Goal: Task Accomplishment & Management: Use online tool/utility

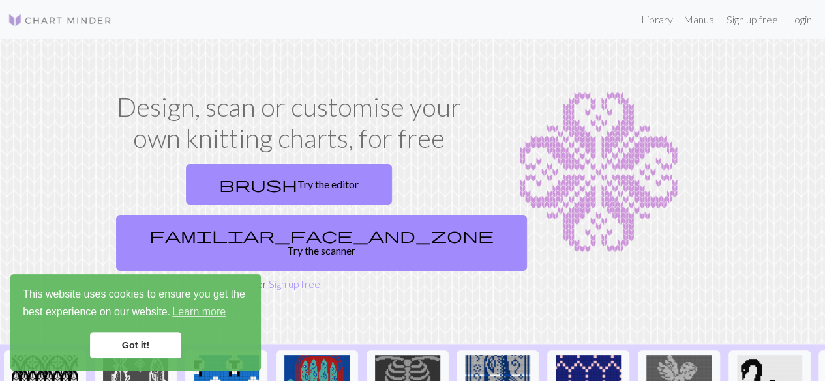
click at [139, 345] on link "Got it!" at bounding box center [135, 345] width 91 height 26
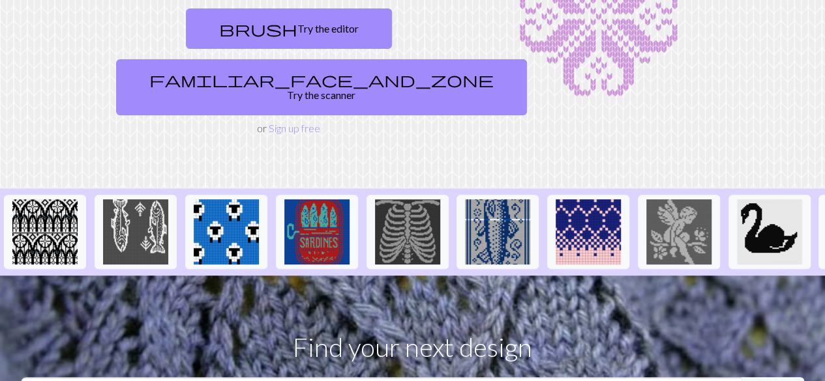
scroll to position [156, 0]
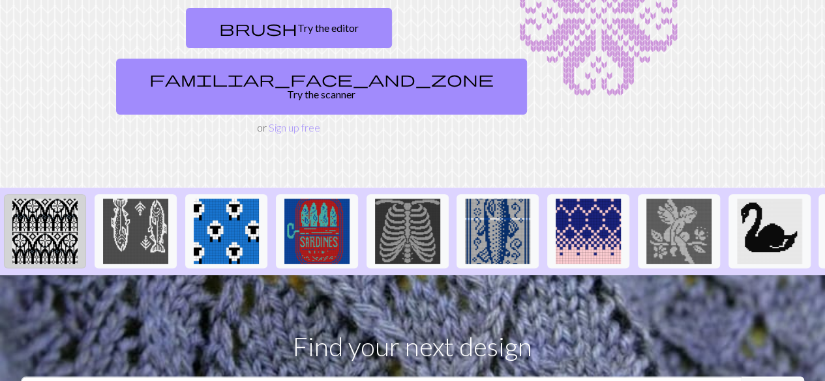
click at [56, 199] on img at bounding box center [44, 231] width 65 height 65
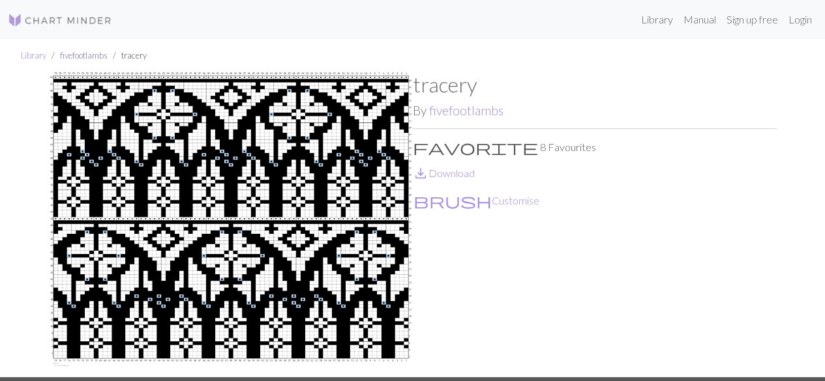
click at [98, 57] on link "fivefootlambs" at bounding box center [84, 55] width 48 height 10
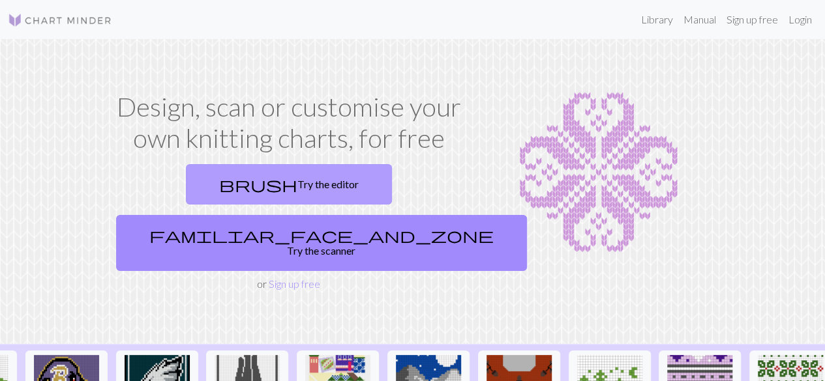
click at [207, 179] on link "brush Try the editor" at bounding box center [289, 184] width 206 height 40
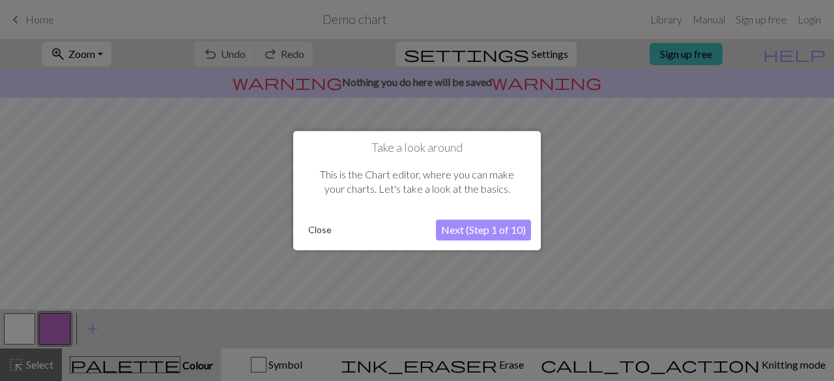
click at [455, 230] on button "Next (Step 1 of 10)" at bounding box center [483, 230] width 95 height 21
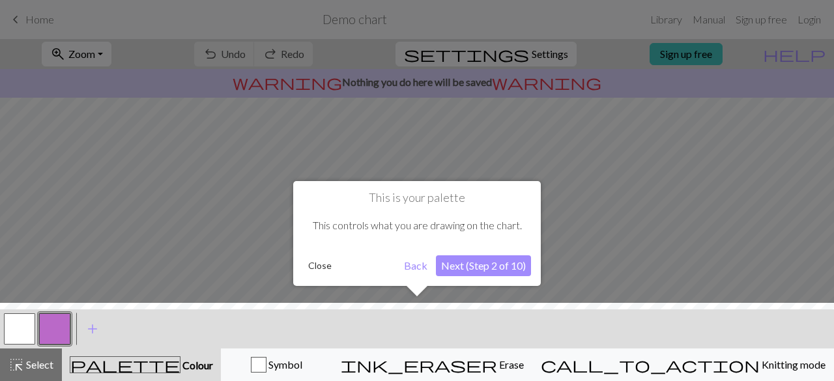
click at [482, 272] on button "Next (Step 2 of 10)" at bounding box center [483, 266] width 95 height 21
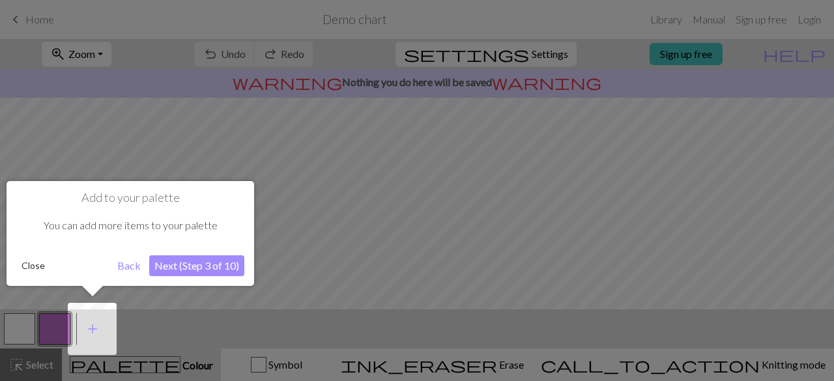
click at [177, 263] on button "Next (Step 3 of 10)" at bounding box center [196, 266] width 95 height 21
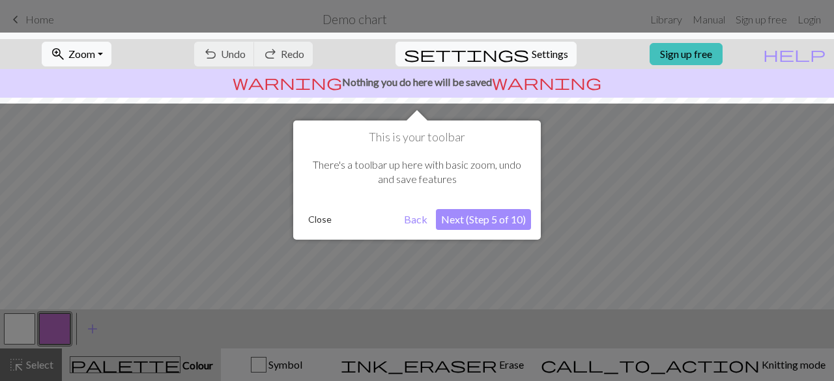
click at [465, 216] on button "Next (Step 5 of 10)" at bounding box center [483, 219] width 95 height 21
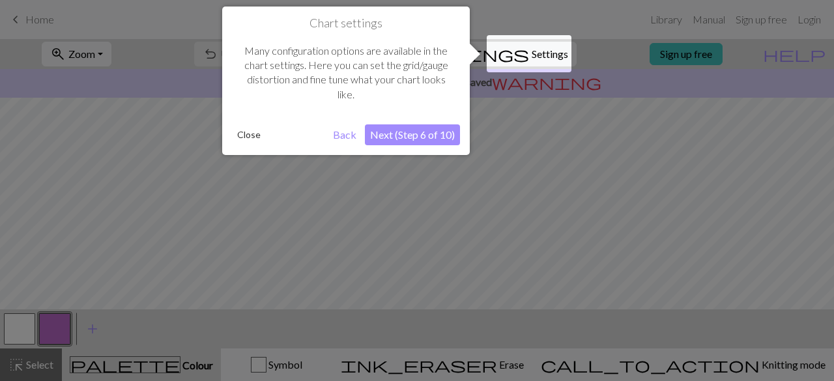
click at [400, 131] on button "Next (Step 6 of 10)" at bounding box center [412, 135] width 95 height 21
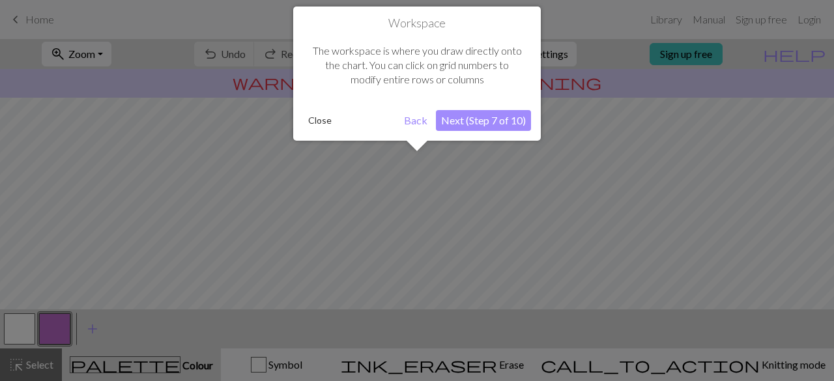
scroll to position [78, 0]
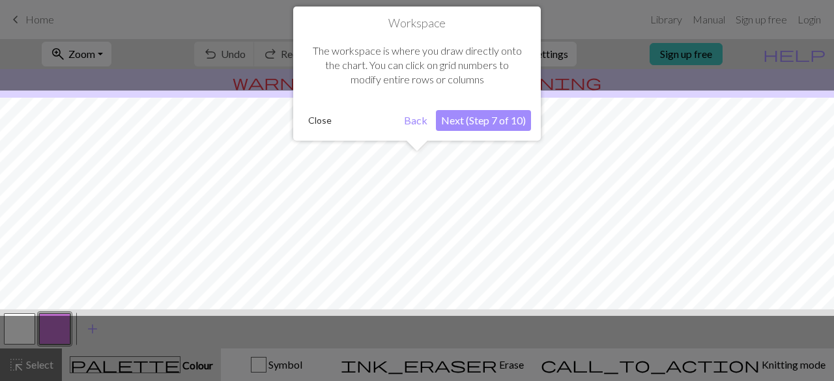
click at [475, 121] on button "Next (Step 7 of 10)" at bounding box center [483, 120] width 95 height 21
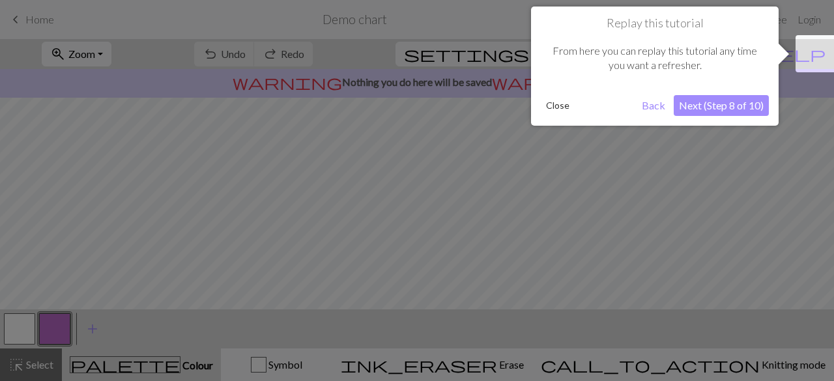
click at [724, 102] on button "Next (Step 8 of 10)" at bounding box center [721, 105] width 95 height 21
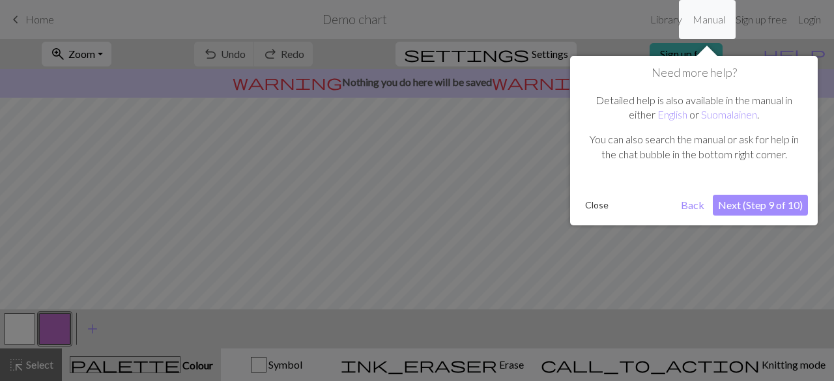
click at [759, 203] on button "Next (Step 9 of 10)" at bounding box center [760, 205] width 95 height 21
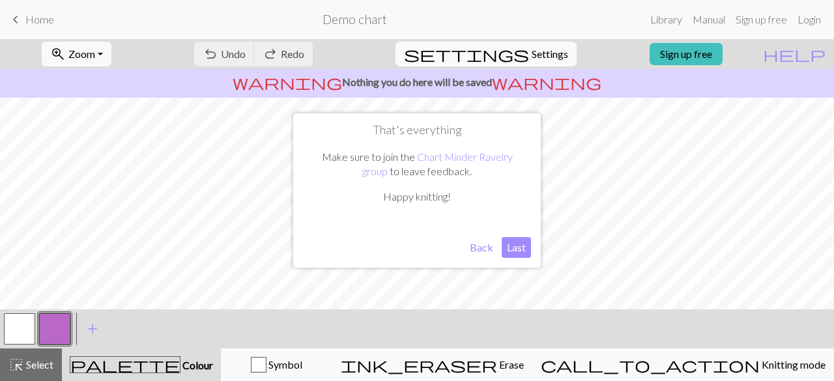
click at [522, 246] on button "Last" at bounding box center [516, 247] width 29 height 21
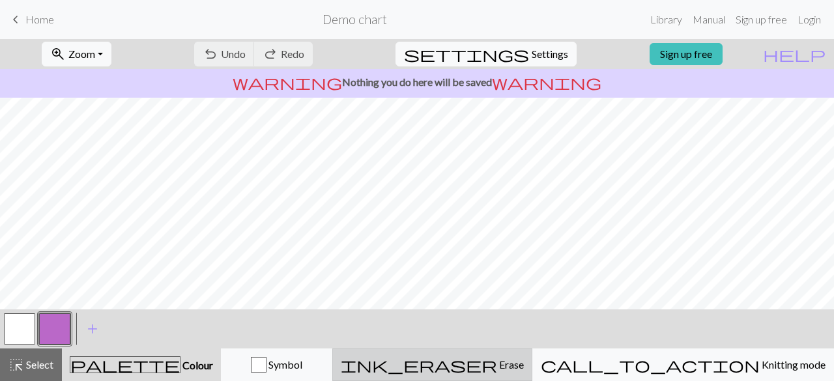
click at [524, 365] on div "ink_eraser Erase Erase" at bounding box center [432, 365] width 183 height 16
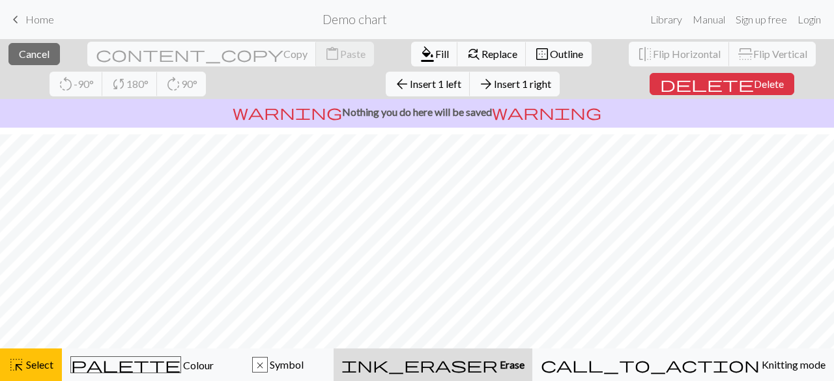
scroll to position [130, 0]
click at [525, 365] on span "Erase" at bounding box center [511, 365] width 27 height 12
click at [498, 364] on span "ink_eraser" at bounding box center [420, 365] width 156 height 18
click at [39, 359] on span "Select" at bounding box center [38, 365] width 29 height 12
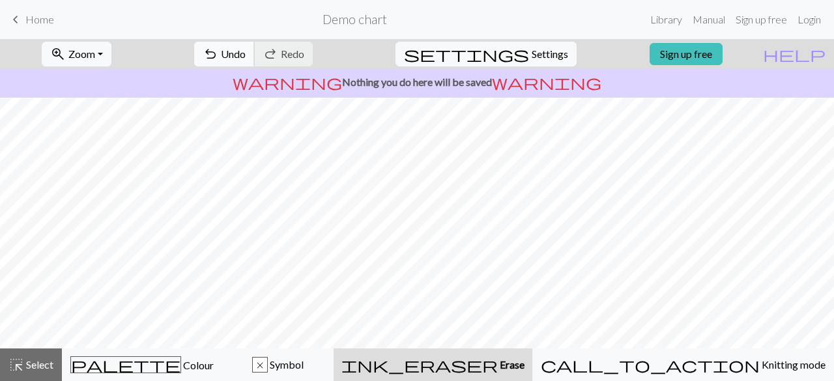
click at [246, 58] on span "Undo" at bounding box center [233, 54] width 25 height 12
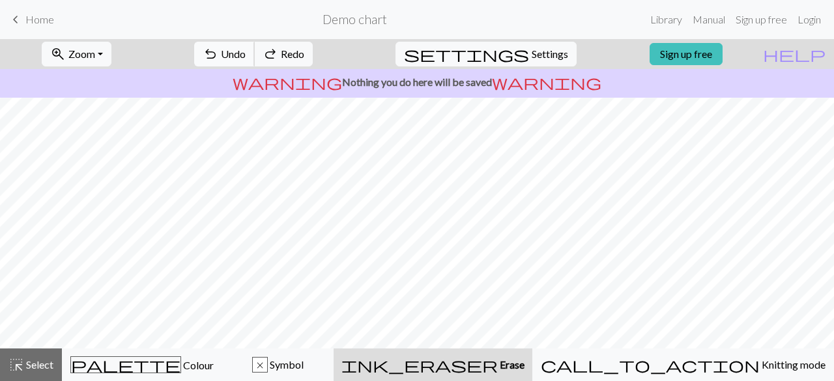
click at [246, 58] on span "Undo" at bounding box center [233, 54] width 25 height 12
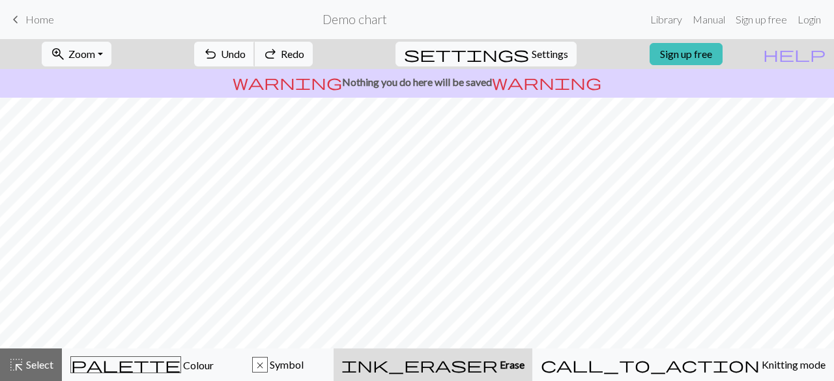
click at [246, 58] on span "Undo" at bounding box center [233, 54] width 25 height 12
click at [289, 58] on div "undo Undo Undo redo Redo Redo" at bounding box center [253, 54] width 138 height 30
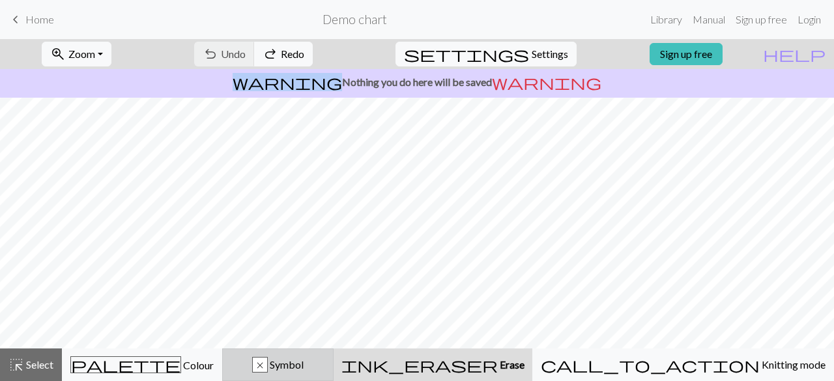
click at [267, 361] on div "x" at bounding box center [260, 366] width 14 height 16
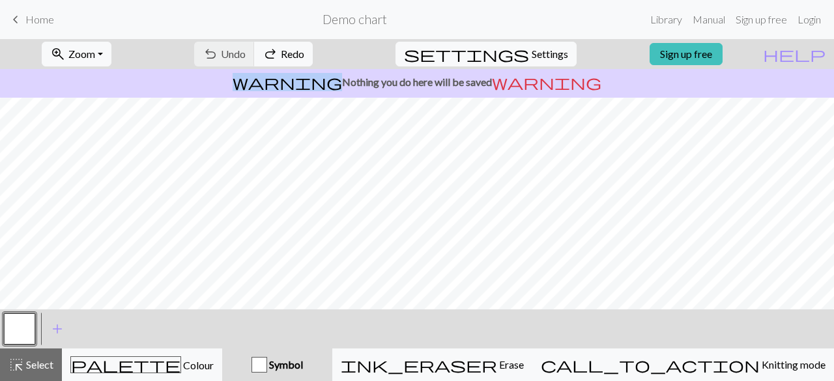
click at [267, 361] on div "button" at bounding box center [260, 365] width 16 height 16
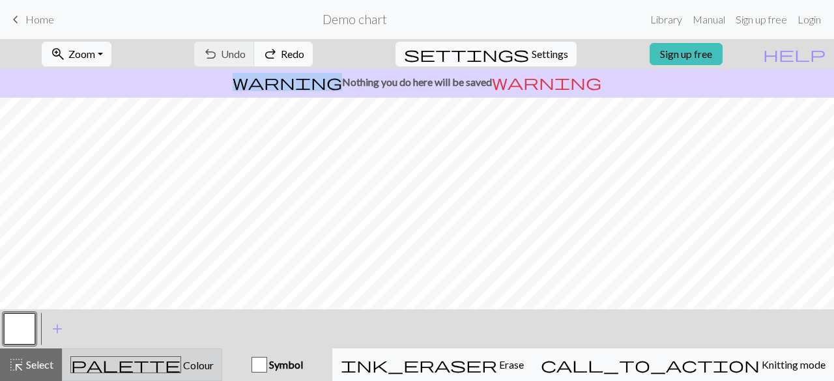
click at [158, 357] on div "palette Colour Colour" at bounding box center [141, 365] width 143 height 17
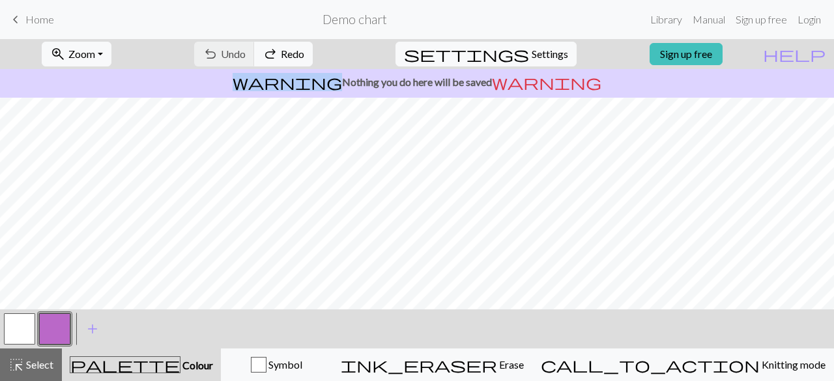
click at [29, 321] on button "button" at bounding box center [19, 329] width 31 height 31
click at [63, 323] on button "button" at bounding box center [54, 329] width 31 height 31
click at [147, 359] on span "palette" at bounding box center [125, 365] width 110 height 18
click at [88, 323] on span "add" at bounding box center [93, 329] width 16 height 18
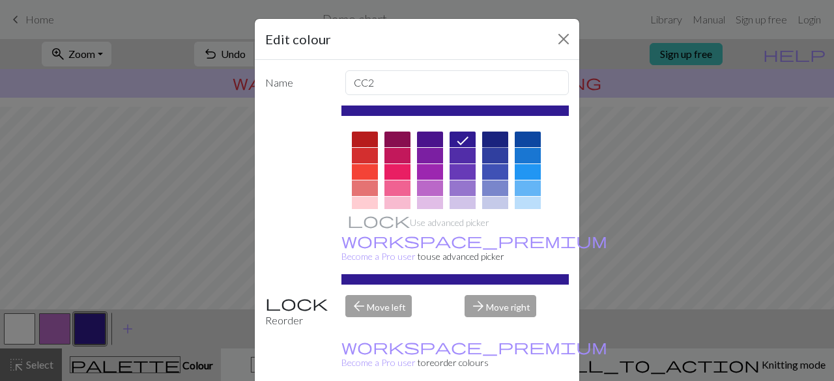
click at [487, 134] on div at bounding box center [495, 140] width 26 height 16
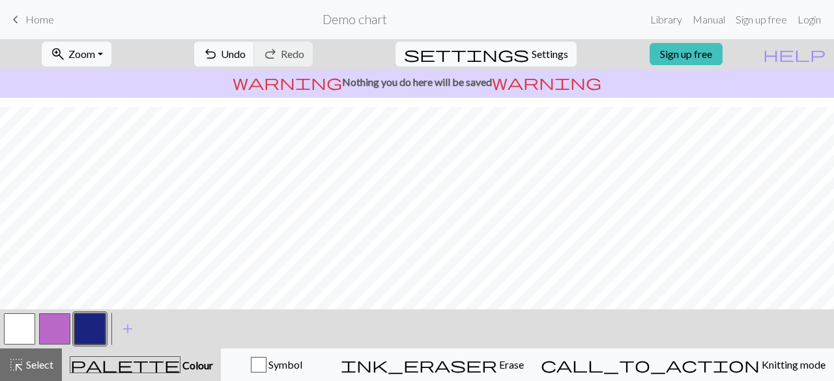
drag, startPoint x: 100, startPoint y: 334, endPoint x: 48, endPoint y: 331, distance: 52.3
click at [48, 331] on div at bounding box center [55, 329] width 106 height 35
click at [48, 331] on button "button" at bounding box center [54, 329] width 31 height 31
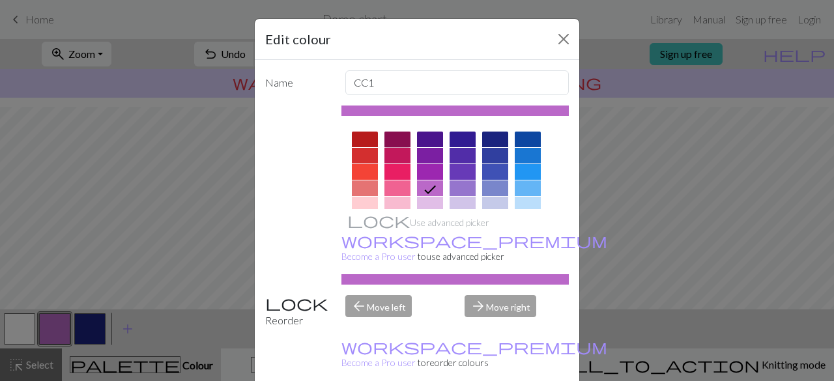
click at [386, 142] on div at bounding box center [398, 140] width 26 height 16
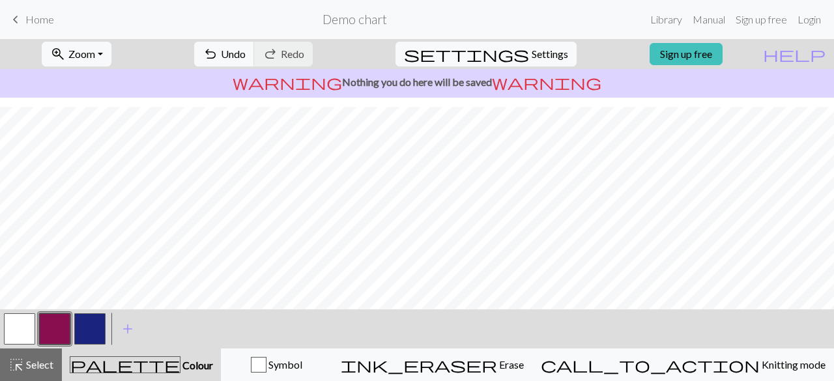
click at [61, 336] on button "button" at bounding box center [54, 329] width 31 height 31
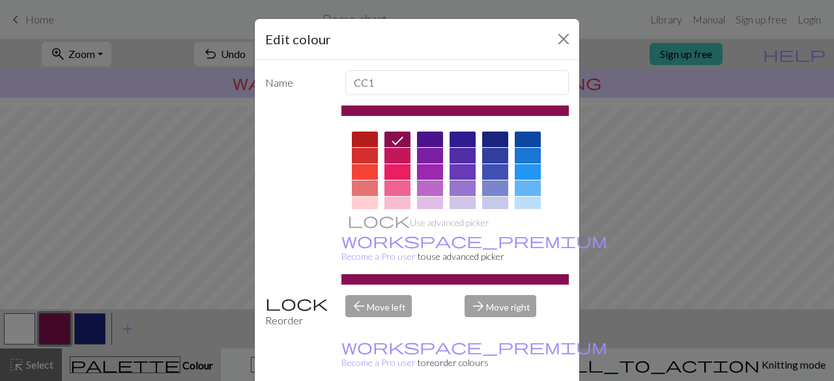
click at [518, 139] on div at bounding box center [528, 140] width 26 height 16
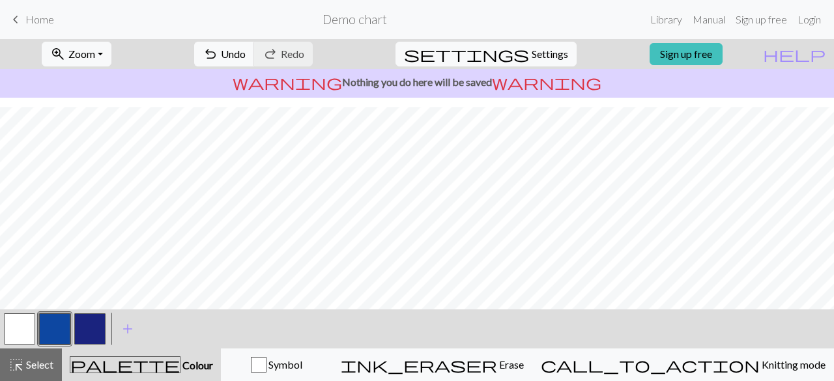
click at [100, 330] on button "button" at bounding box center [89, 329] width 31 height 31
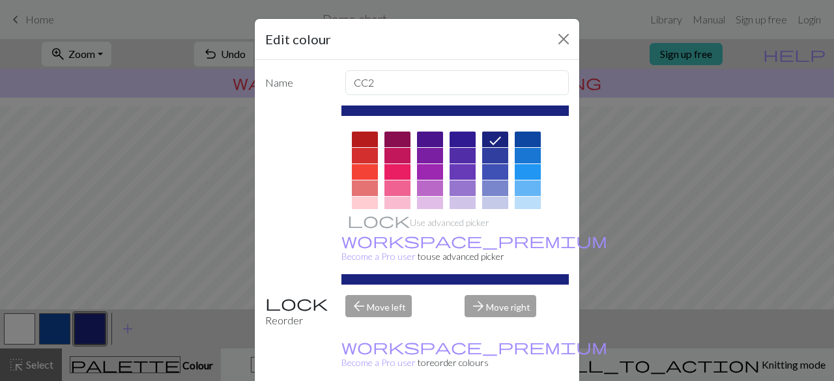
click at [396, 138] on div at bounding box center [398, 140] width 26 height 16
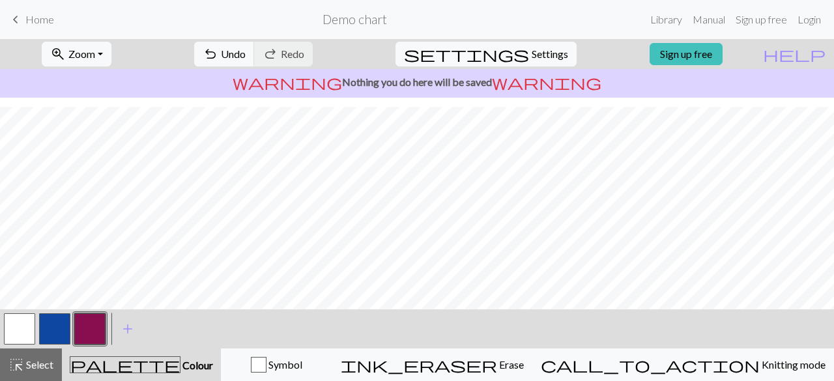
click at [18, 332] on button "button" at bounding box center [19, 329] width 31 height 31
click at [86, 337] on button "button" at bounding box center [89, 329] width 31 height 31
click at [267, 358] on div "button" at bounding box center [259, 365] width 16 height 16
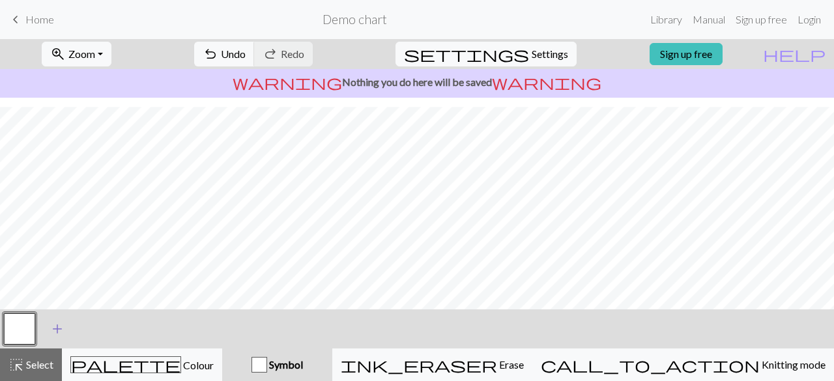
click at [59, 332] on span "add" at bounding box center [58, 329] width 16 height 18
click at [60, 329] on button "button" at bounding box center [54, 329] width 31 height 31
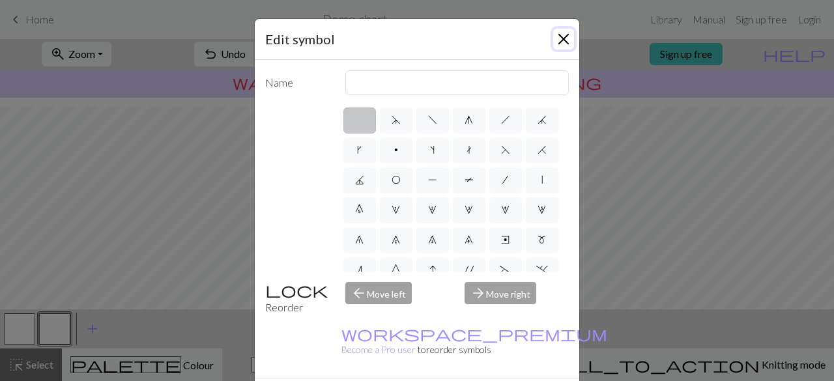
click at [555, 43] on button "Close" at bounding box center [563, 39] width 21 height 21
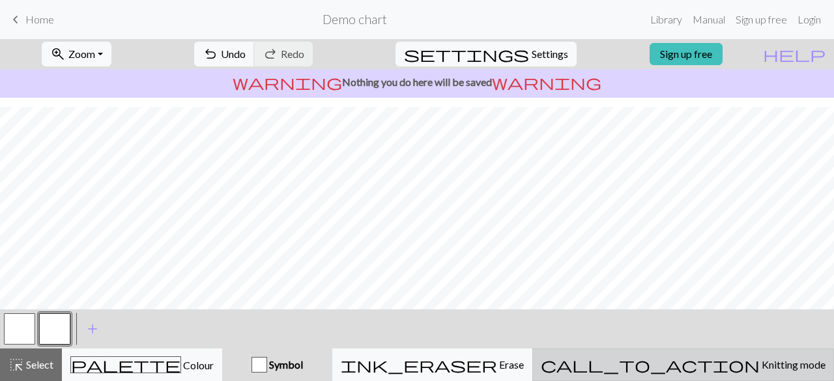
click at [699, 374] on span "call_to_action" at bounding box center [650, 365] width 219 height 18
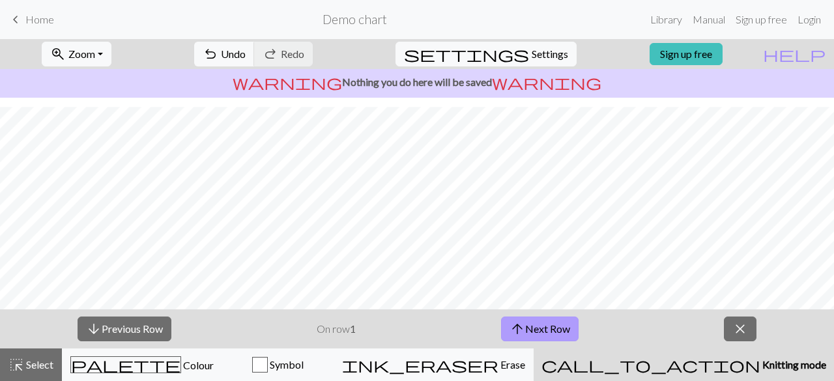
click at [550, 331] on button "arrow_upward Next Row" at bounding box center [540, 329] width 78 height 25
click at [149, 329] on button "arrow_downward Previous Row" at bounding box center [125, 329] width 94 height 25
click at [747, 329] on span "close" at bounding box center [741, 329] width 16 height 18
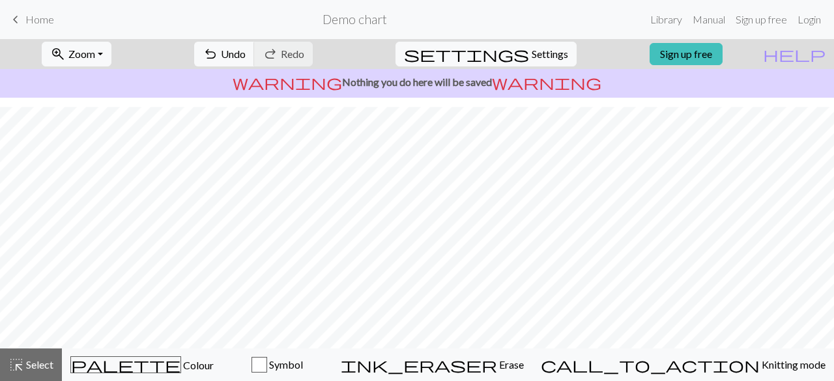
scroll to position [234, 0]
click at [516, 57] on span "settings" at bounding box center [466, 54] width 125 height 18
select select "aran"
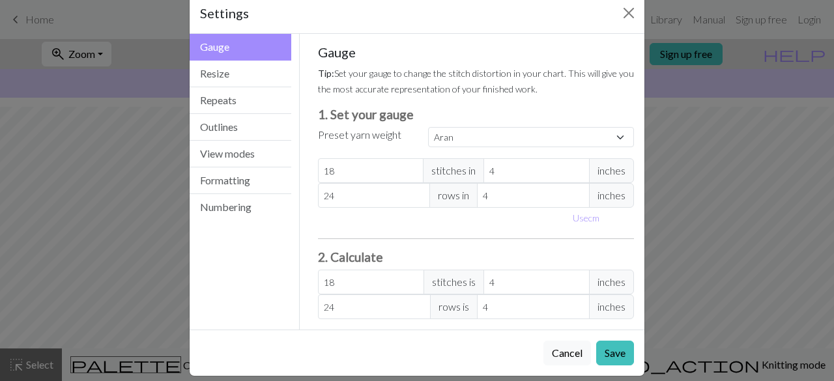
scroll to position [36, 0]
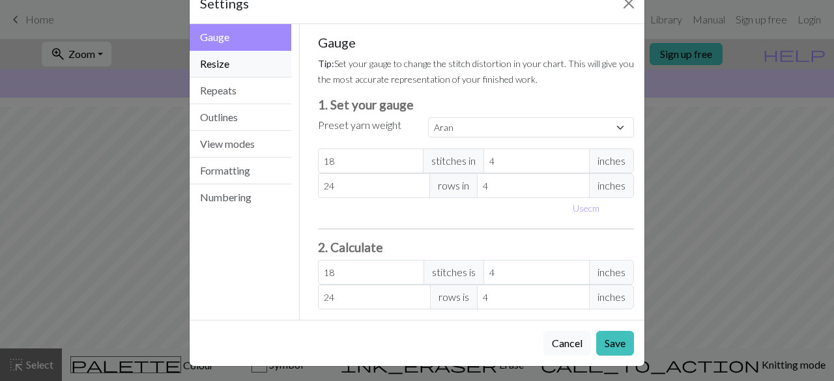
click at [222, 58] on button "Resize" at bounding box center [241, 64] width 102 height 27
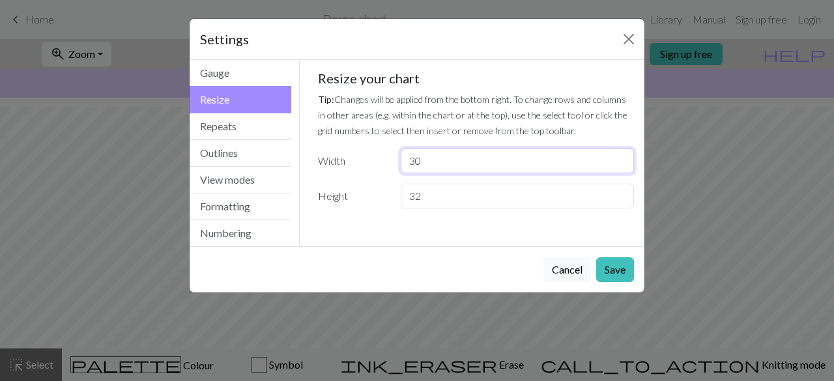
click at [428, 165] on input "30" at bounding box center [517, 161] width 233 height 25
click at [621, 164] on input "29" at bounding box center [517, 161] width 233 height 25
type input "28"
click at [621, 164] on input "28" at bounding box center [517, 161] width 233 height 25
click at [609, 260] on button "Save" at bounding box center [615, 269] width 38 height 25
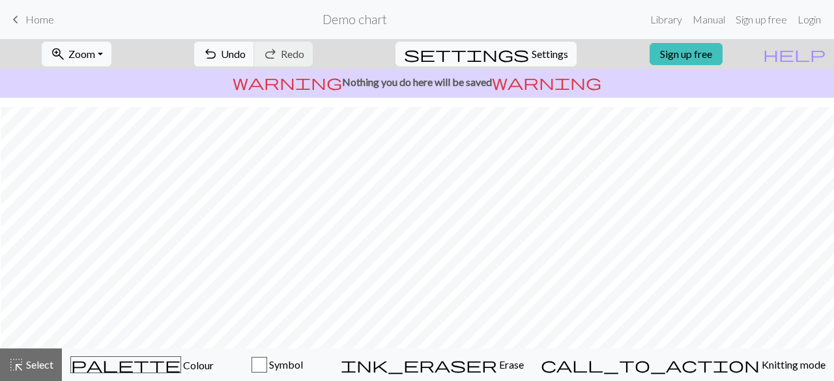
scroll to position [234, 1]
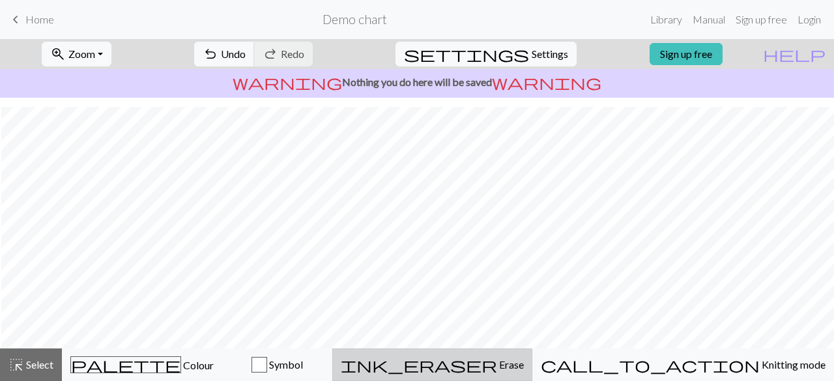
click at [524, 366] on span "Erase" at bounding box center [510, 365] width 27 height 12
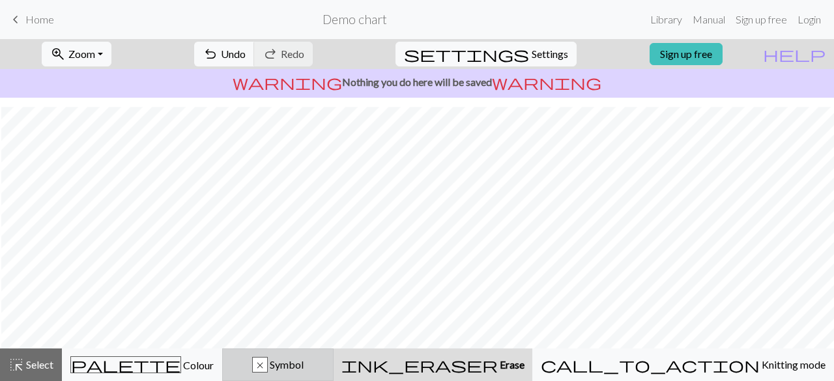
click at [267, 368] on div "x" at bounding box center [260, 366] width 14 height 16
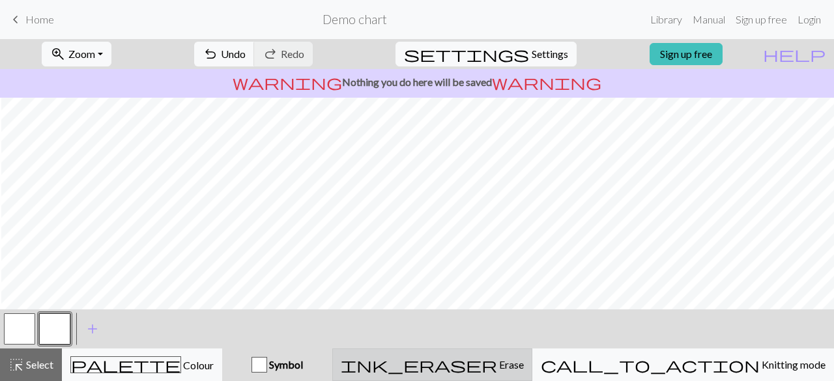
click at [497, 372] on span "ink_eraser" at bounding box center [419, 365] width 156 height 18
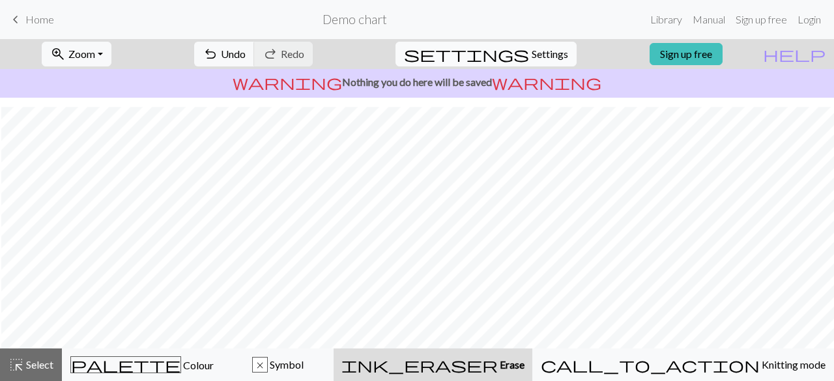
click at [511, 45] on span "settings" at bounding box center [466, 54] width 125 height 18
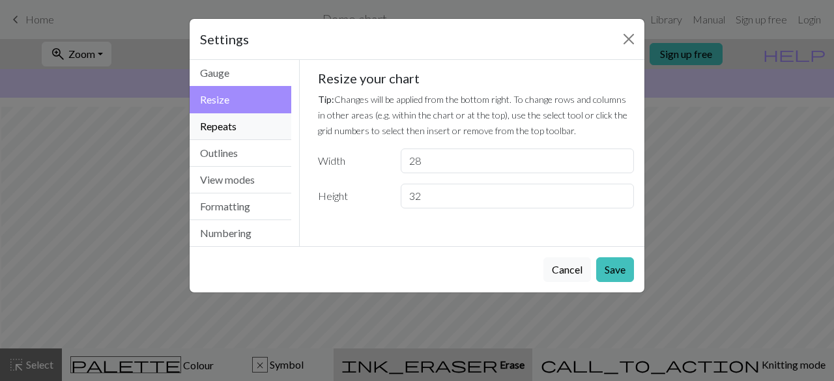
click at [220, 126] on button "Repeats" at bounding box center [241, 126] width 102 height 27
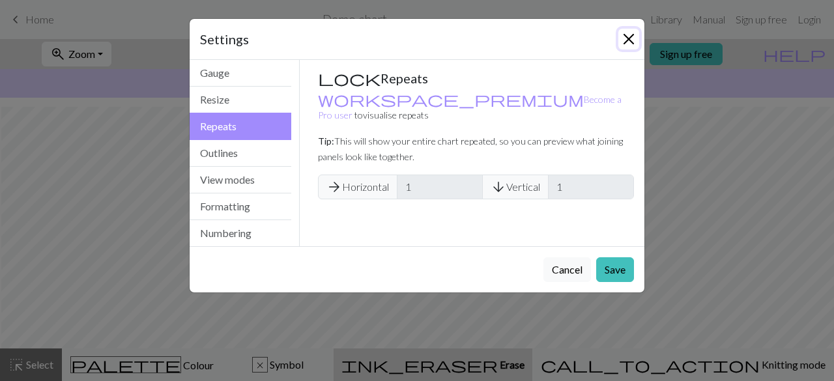
click at [623, 38] on button "Close" at bounding box center [629, 39] width 21 height 21
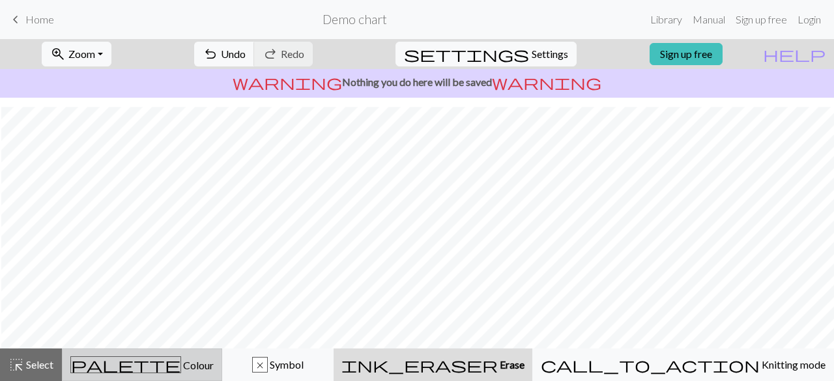
click at [181, 368] on span "Colour" at bounding box center [197, 365] width 33 height 12
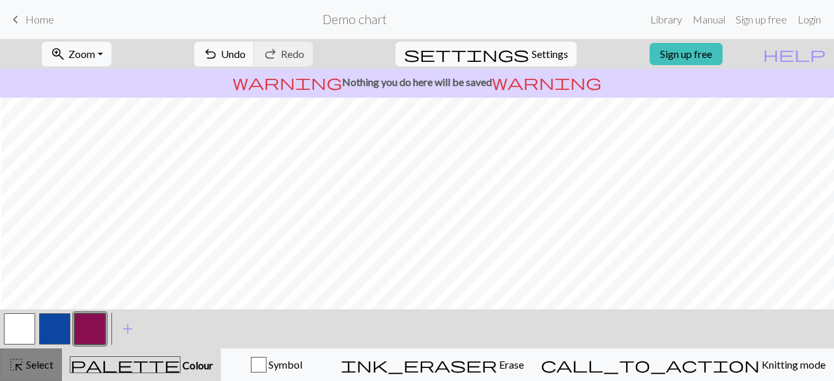
click at [31, 365] on span "Select" at bounding box center [38, 365] width 29 height 12
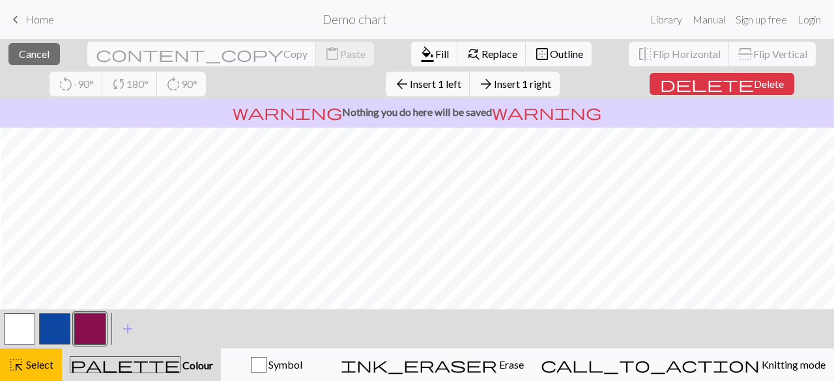
click at [20, 323] on button "button" at bounding box center [19, 329] width 31 height 31
click at [29, 321] on button "button" at bounding box center [19, 329] width 31 height 31
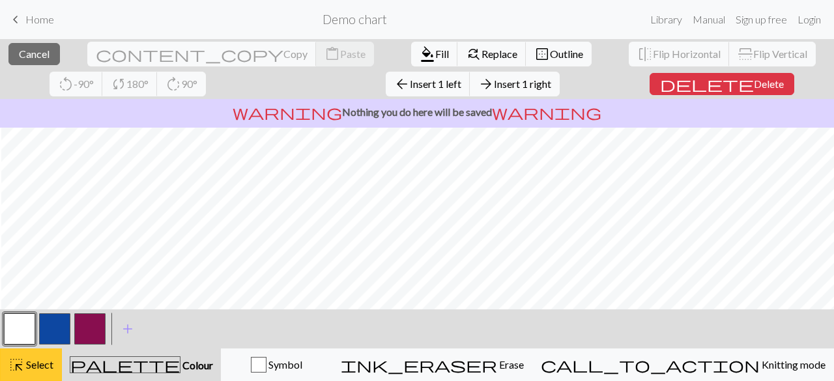
click at [42, 367] on span "Select" at bounding box center [38, 365] width 29 height 12
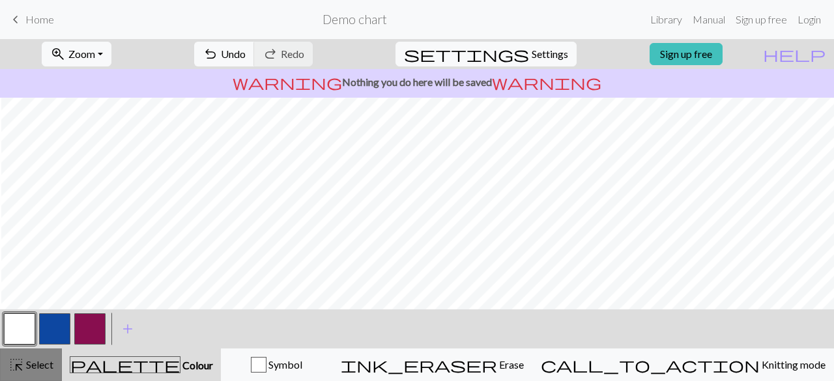
click at [44, 368] on span "Select" at bounding box center [38, 365] width 29 height 12
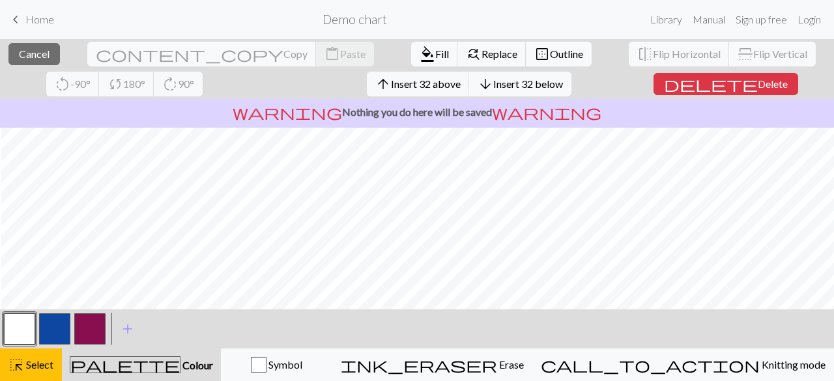
click at [25, 331] on button "button" at bounding box center [19, 329] width 31 height 31
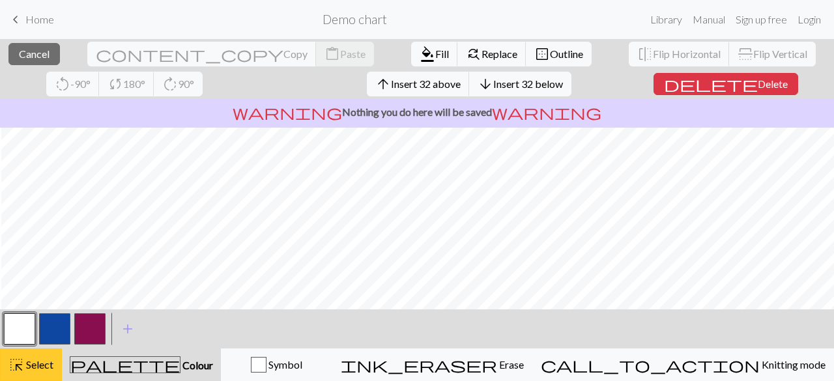
click at [38, 355] on button "highlight_alt Select Select" at bounding box center [31, 365] width 62 height 33
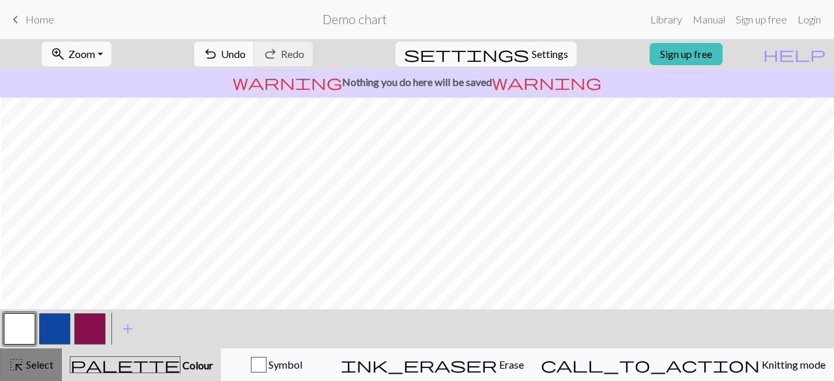
click at [34, 366] on span "Select" at bounding box center [38, 365] width 29 height 12
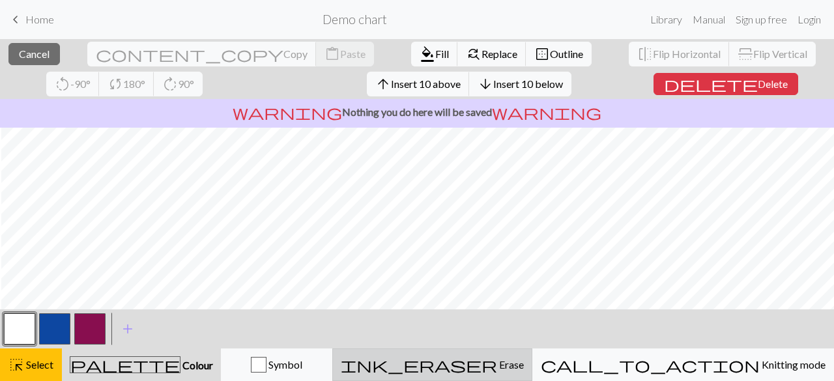
click at [497, 369] on span "ink_eraser" at bounding box center [419, 365] width 156 height 18
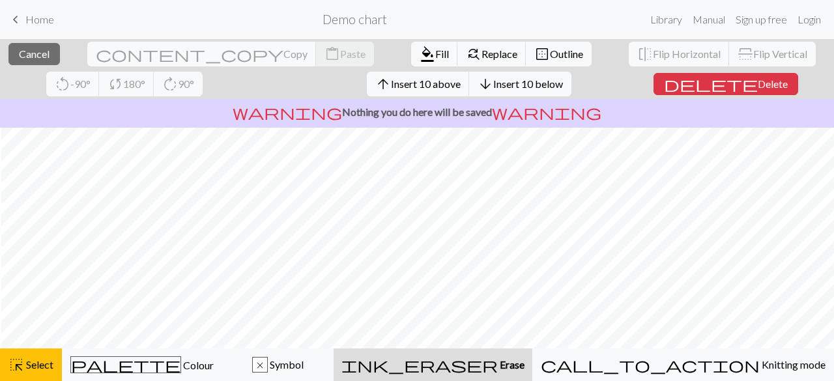
click at [498, 360] on span "ink_eraser" at bounding box center [420, 365] width 156 height 18
click at [435, 59] on span "Fill" at bounding box center [442, 54] width 14 height 12
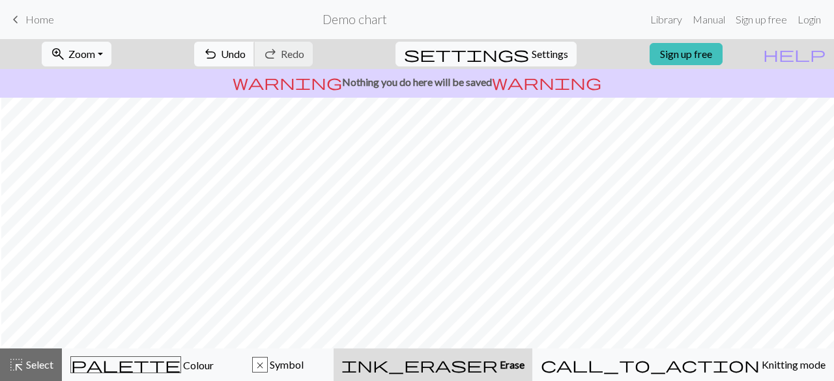
click at [246, 56] on span "Undo" at bounding box center [233, 54] width 25 height 12
click at [57, 358] on button "highlight_alt Select Select" at bounding box center [31, 365] width 62 height 33
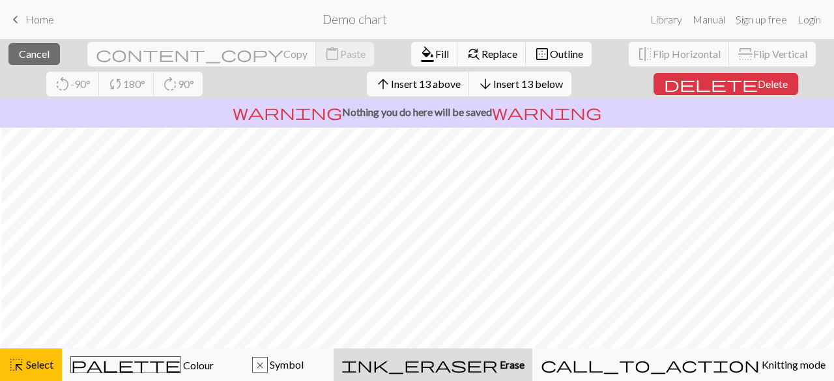
click at [493, 80] on span "Insert 13 below" at bounding box center [528, 84] width 70 height 12
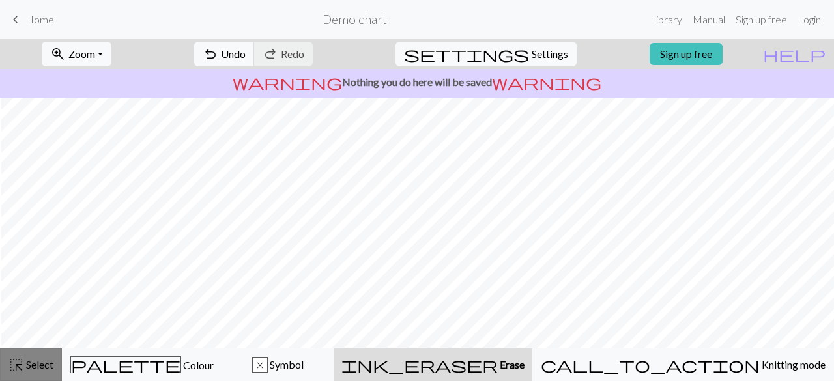
click at [53, 363] on span "Select" at bounding box center [38, 365] width 29 height 12
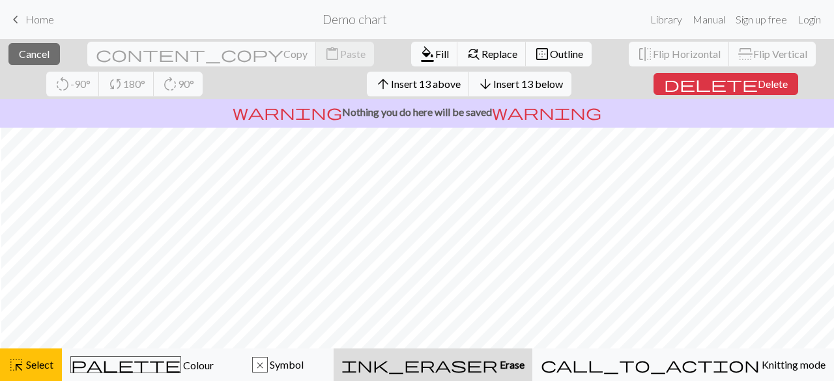
click at [550, 54] on span "Outline" at bounding box center [566, 54] width 33 height 12
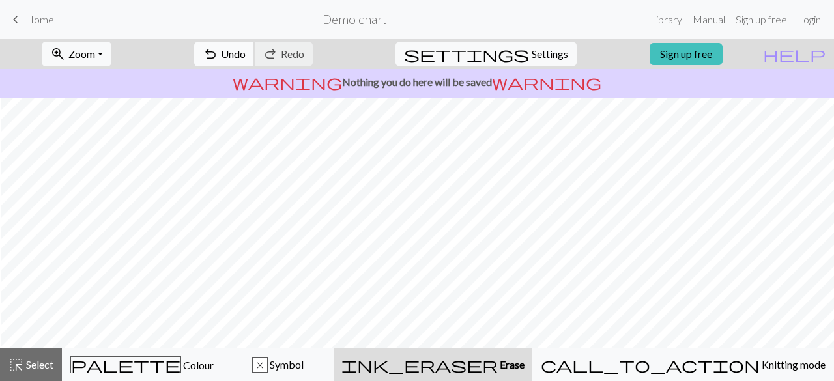
click at [218, 56] on span "undo" at bounding box center [211, 54] width 16 height 18
click at [29, 360] on span "Select" at bounding box center [38, 365] width 29 height 12
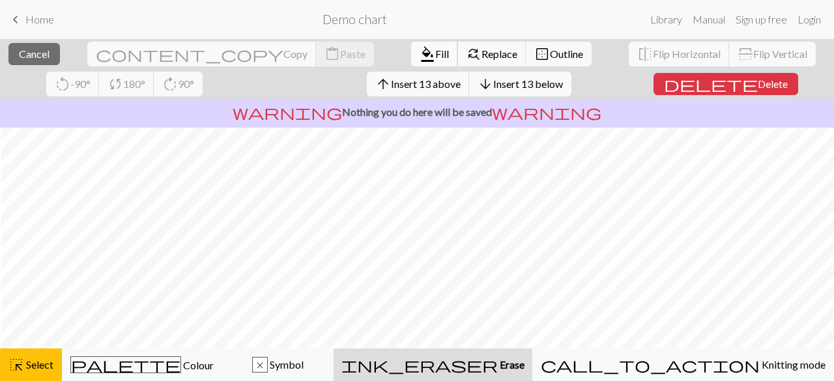
click at [435, 57] on span "Fill" at bounding box center [442, 54] width 14 height 12
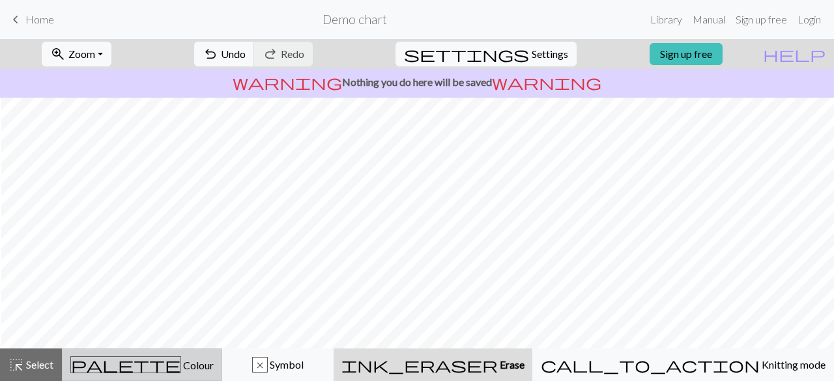
click at [181, 363] on span "Colour" at bounding box center [197, 365] width 33 height 12
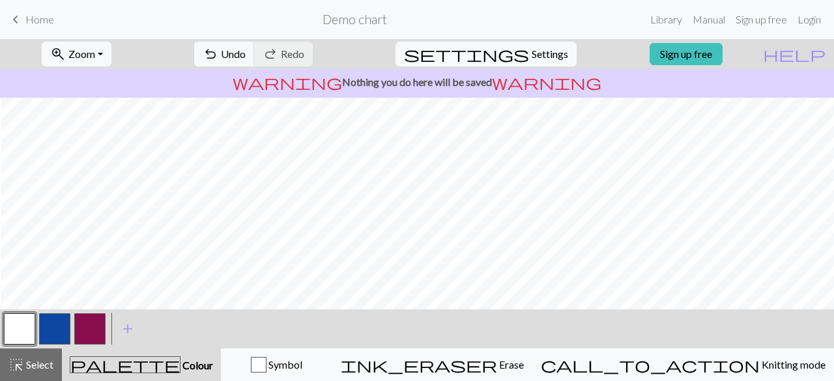
click at [61, 324] on button "button" at bounding box center [54, 329] width 31 height 31
click at [246, 49] on span "Undo" at bounding box center [233, 54] width 25 height 12
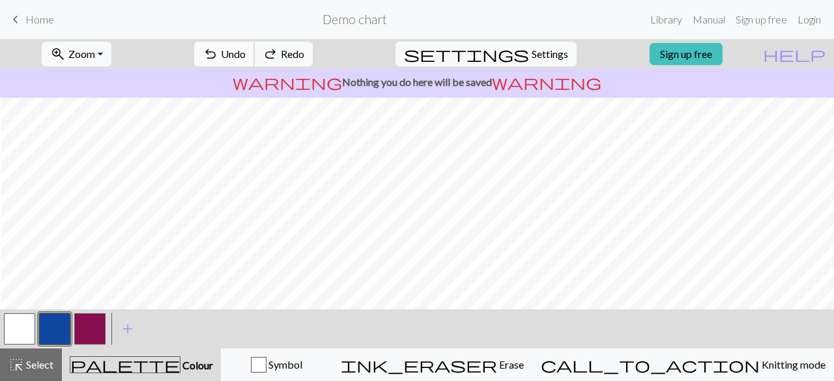
click at [246, 49] on span "Undo" at bounding box center [233, 54] width 25 height 12
click at [22, 329] on button "button" at bounding box center [19, 329] width 31 height 31
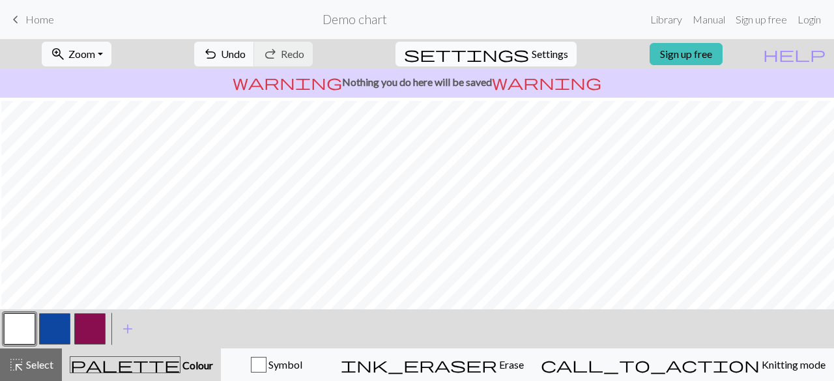
click at [546, 48] on span "Settings" at bounding box center [550, 54] width 37 height 16
select select "aran"
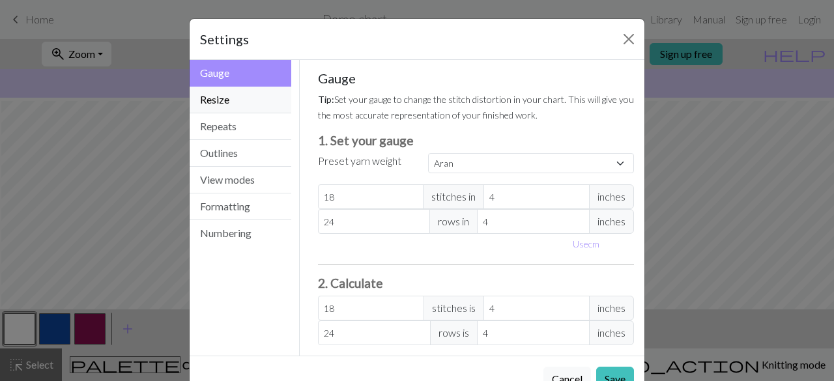
click at [229, 97] on button "Resize" at bounding box center [241, 100] width 102 height 27
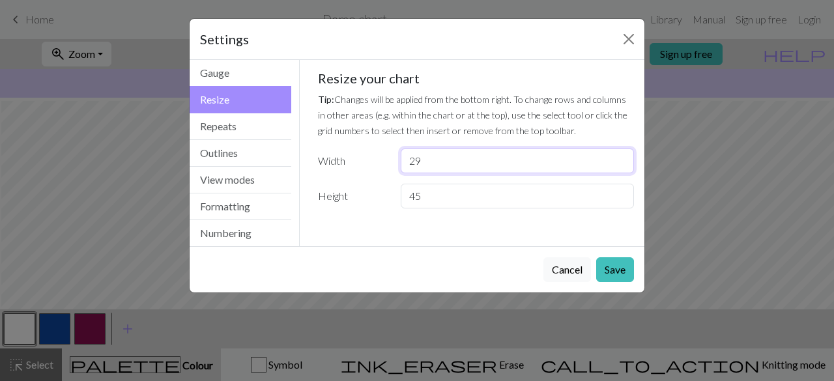
click at [621, 156] on input "29" at bounding box center [517, 161] width 233 height 25
type input "30"
click at [621, 156] on input "30" at bounding box center [517, 161] width 233 height 25
click at [619, 271] on button "Save" at bounding box center [615, 269] width 38 height 25
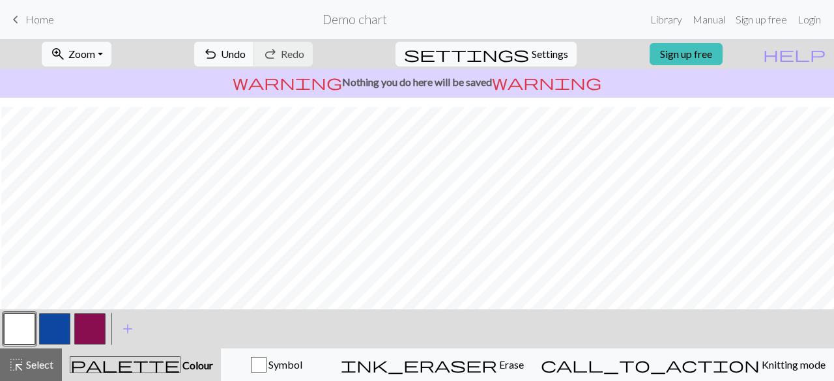
scroll to position [443, 1]
click at [57, 329] on button "button" at bounding box center [54, 329] width 31 height 31
click at [25, 331] on button "button" at bounding box center [19, 329] width 31 height 31
click at [48, 340] on button "button" at bounding box center [54, 329] width 31 height 31
click at [10, 324] on button "button" at bounding box center [19, 329] width 31 height 31
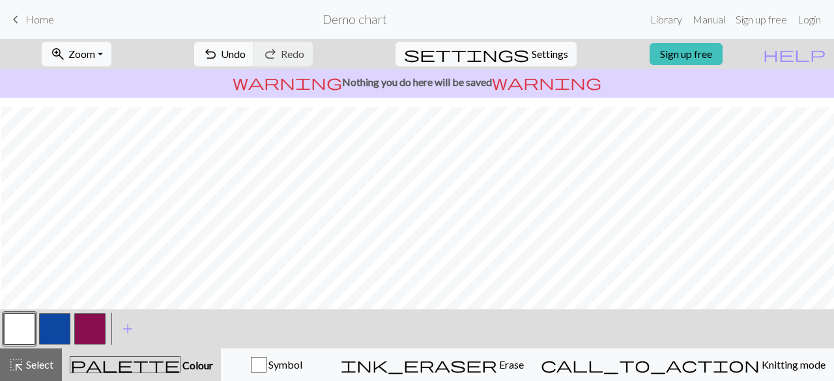
click at [61, 326] on button "button" at bounding box center [54, 329] width 31 height 31
click at [17, 338] on button "button" at bounding box center [19, 329] width 31 height 31
click at [63, 328] on button "button" at bounding box center [54, 329] width 31 height 31
click at [26, 329] on button "button" at bounding box center [19, 329] width 31 height 31
click at [59, 325] on button "button" at bounding box center [54, 329] width 31 height 31
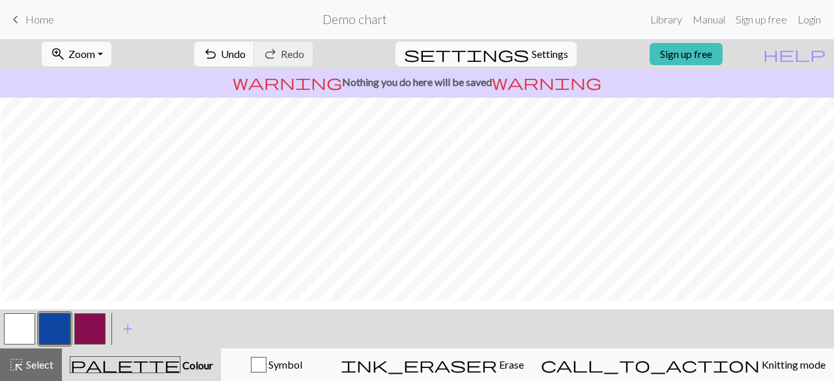
scroll to position [390, 1]
click at [25, 327] on button "button" at bounding box center [19, 329] width 31 height 31
click at [32, 364] on span "Select" at bounding box center [38, 365] width 29 height 12
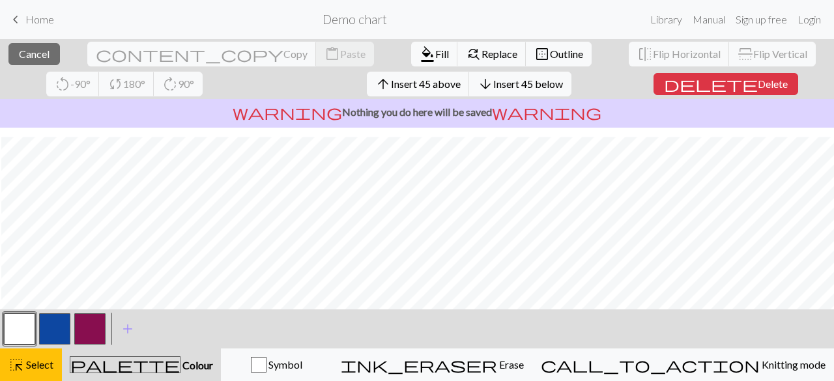
scroll to position [472, 1]
click at [38, 360] on span "Select" at bounding box center [38, 365] width 29 height 12
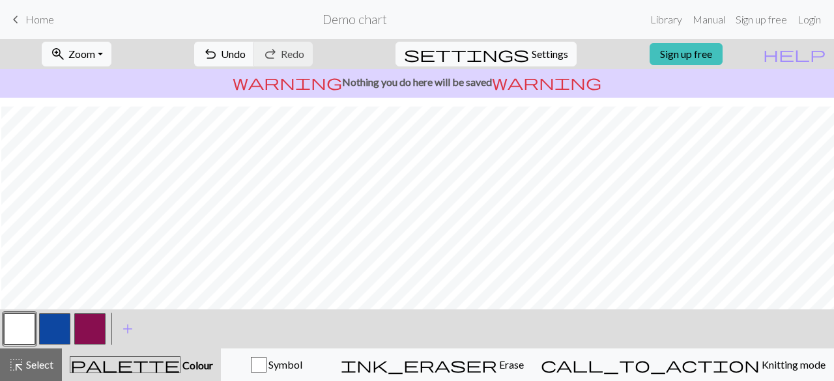
scroll to position [443, 1]
